Goal: Transaction & Acquisition: Book appointment/travel/reservation

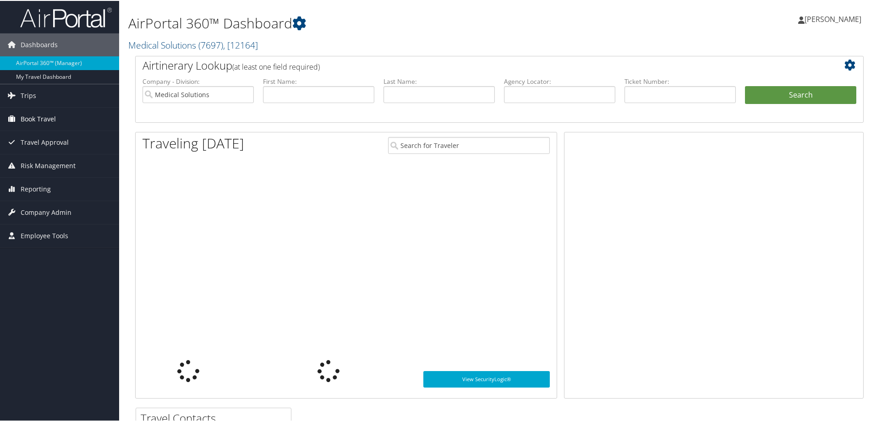
click at [57, 120] on link "Book Travel" at bounding box center [59, 118] width 119 height 23
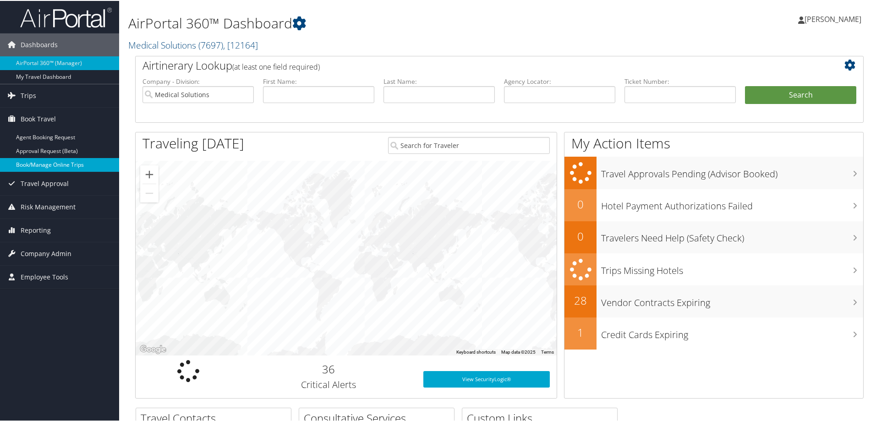
click at [57, 164] on link "Book/Manage Online Trips" at bounding box center [59, 164] width 119 height 14
